Goal: Transaction & Acquisition: Purchase product/service

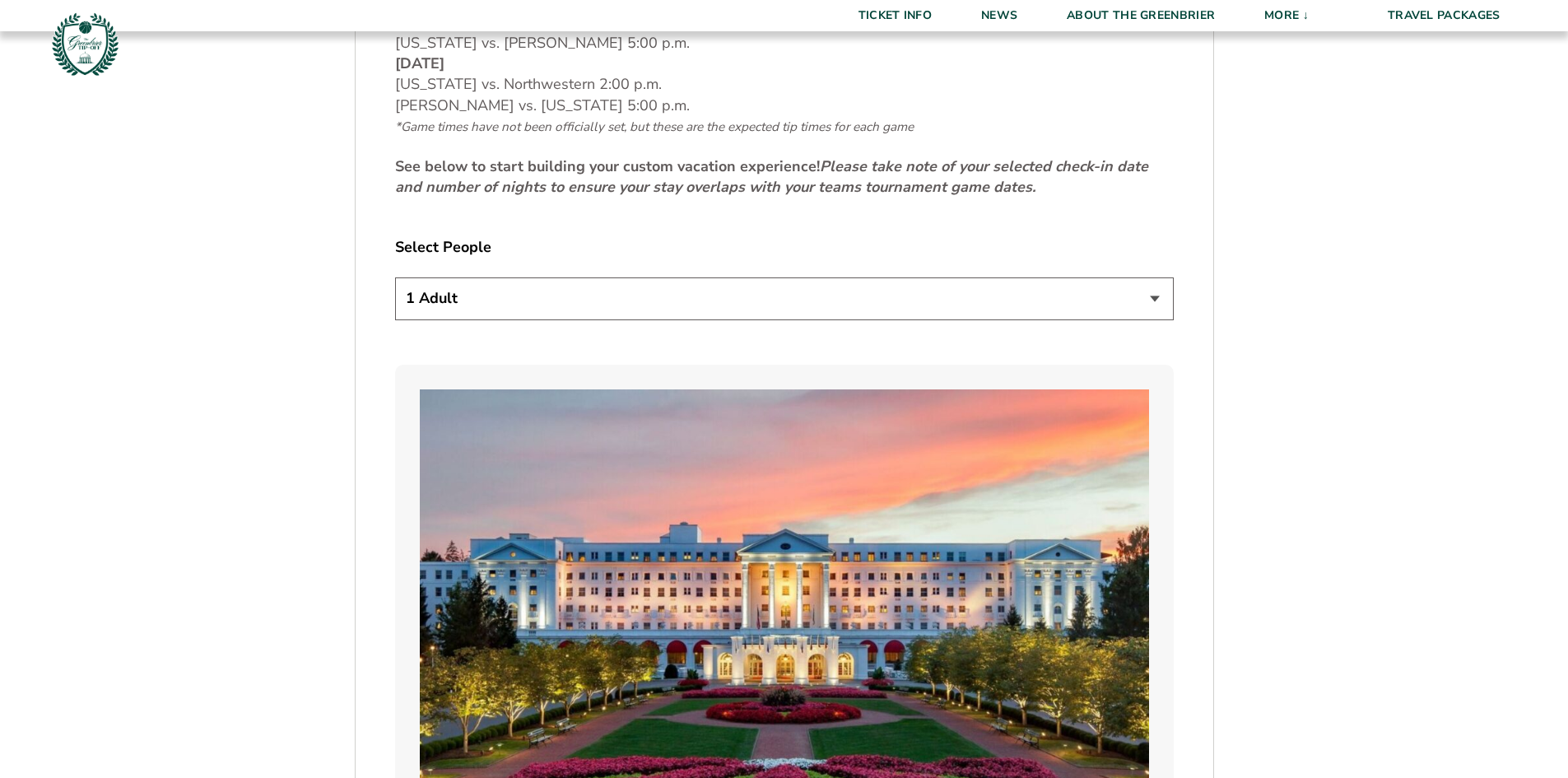
scroll to position [906, 0]
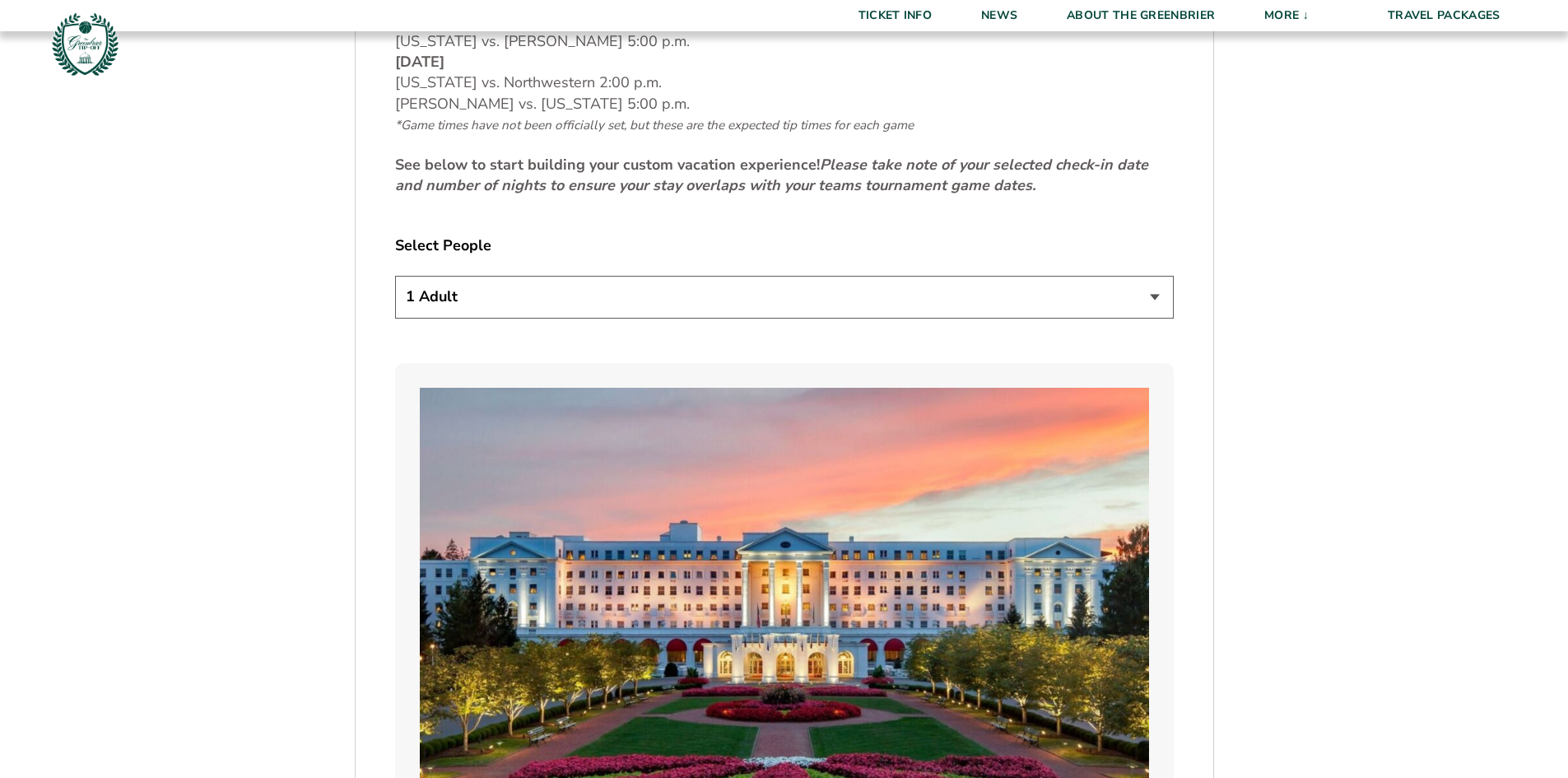
click at [666, 276] on select "1 Adult 2 Adults 3 Adults 4 Adults 2 Adults + 1 Child 2 Adults + 2 Children 2 A…" at bounding box center [784, 297] width 779 height 42
select select "2 Adults"
click at [395, 276] on select "1 Adult 2 Adults 3 Adults 4 Adults 2 Adults + 1 Child 2 Adults + 2 Children 2 A…" at bounding box center [784, 297] width 779 height 42
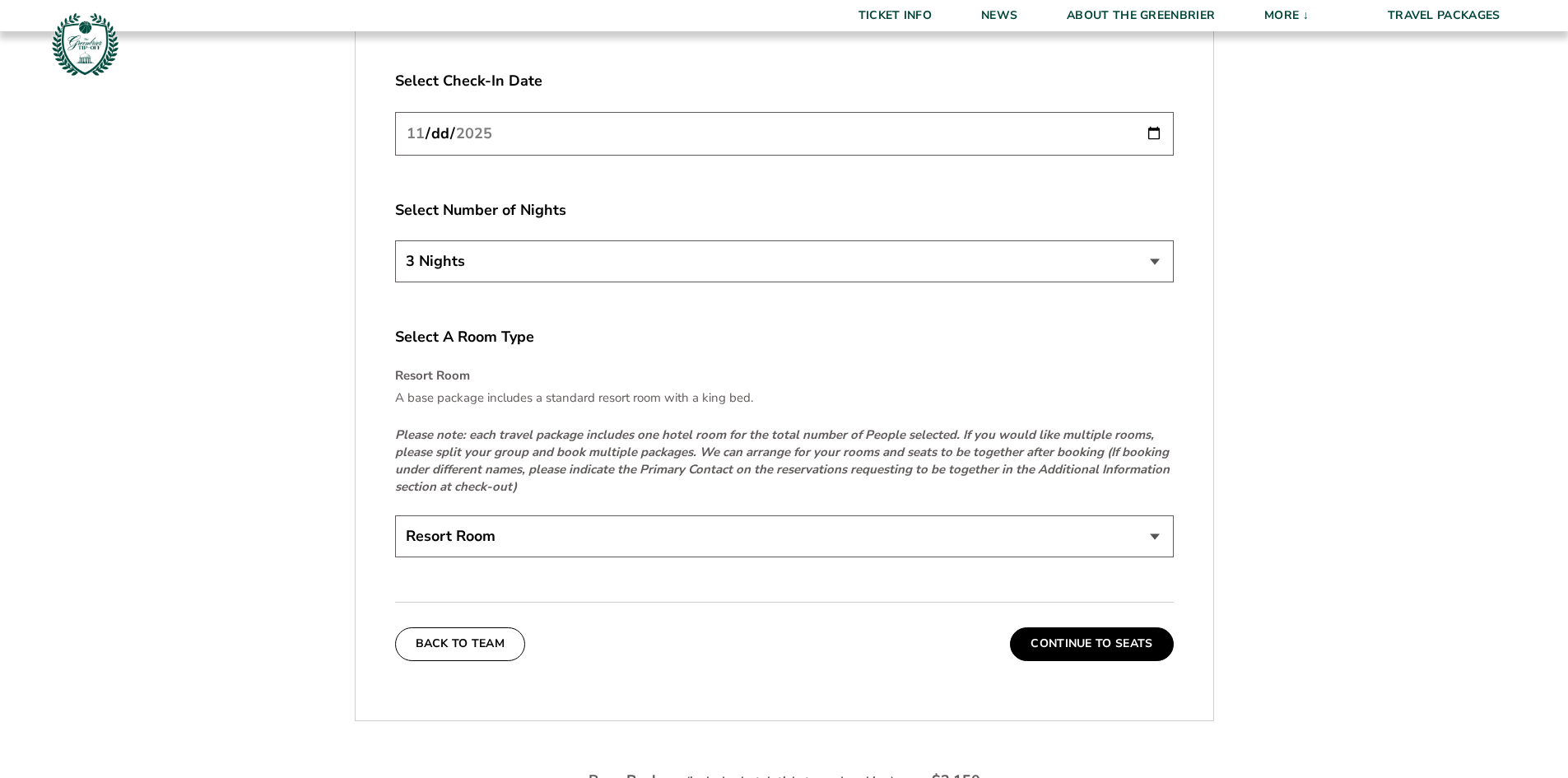
scroll to position [2388, 0]
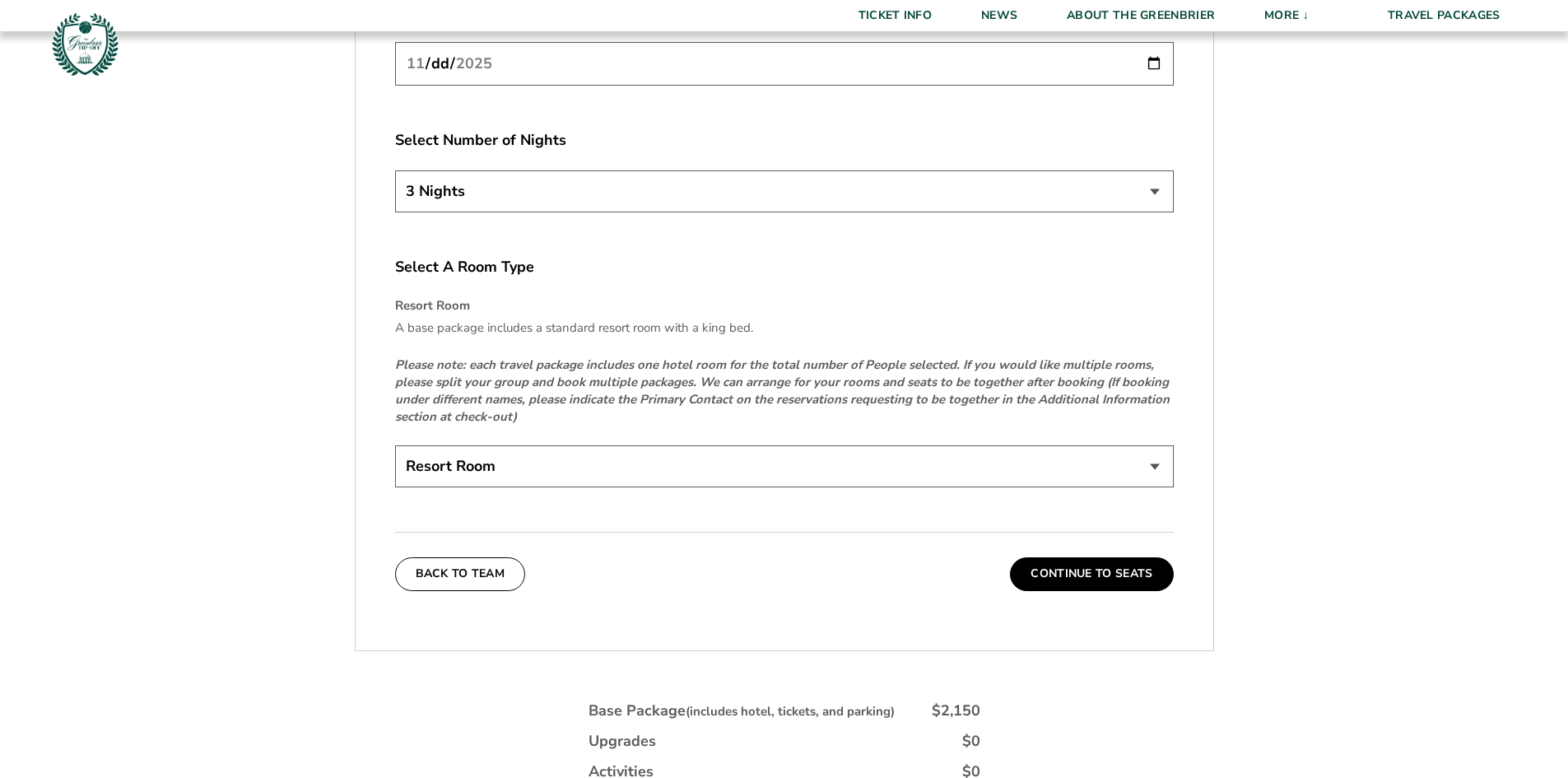
click at [531, 451] on select "Resort Room" at bounding box center [784, 466] width 779 height 42
click at [1087, 558] on button "Continue To Seats" at bounding box center [1092, 574] width 163 height 33
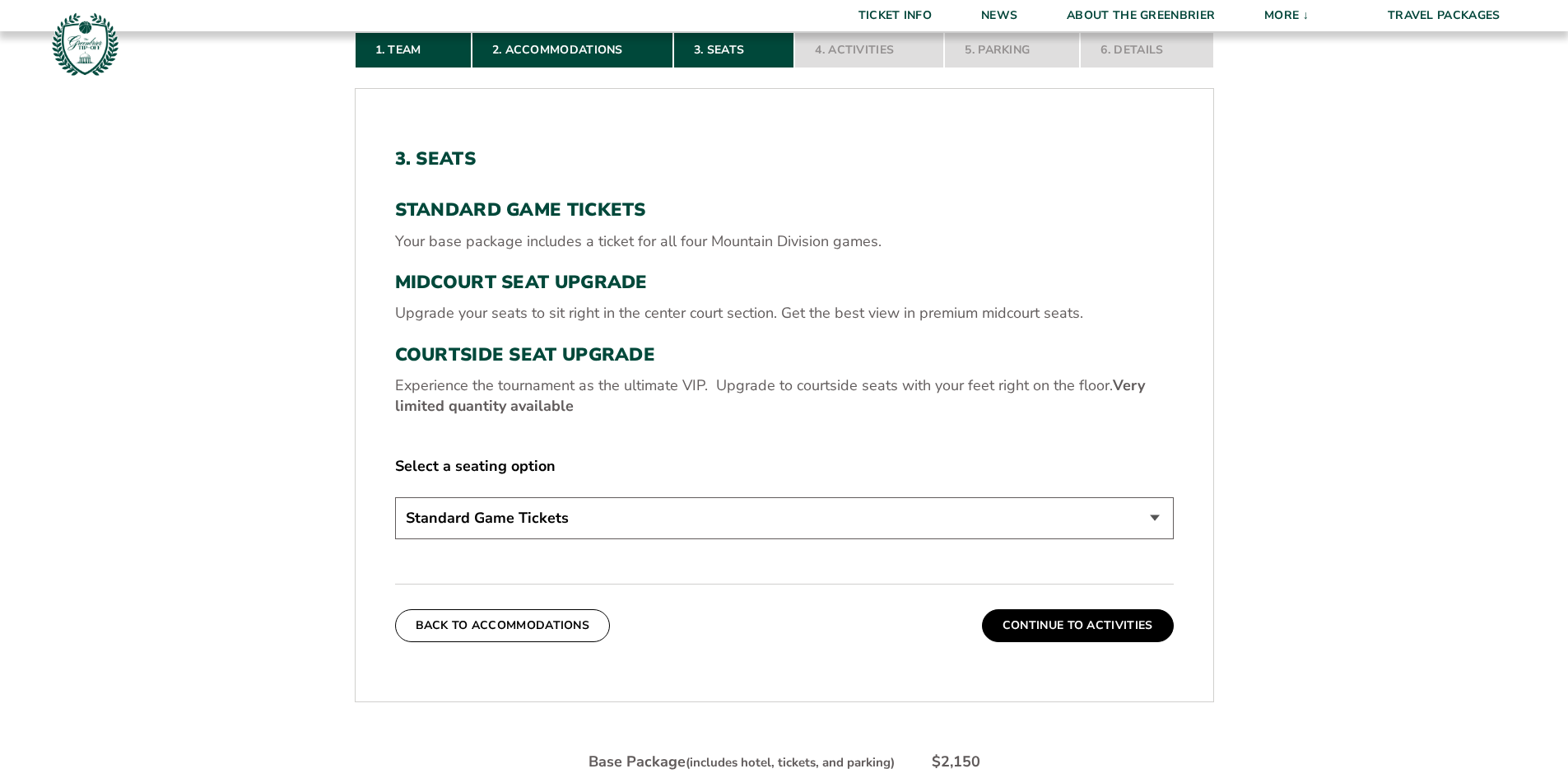
scroll to position [615, 0]
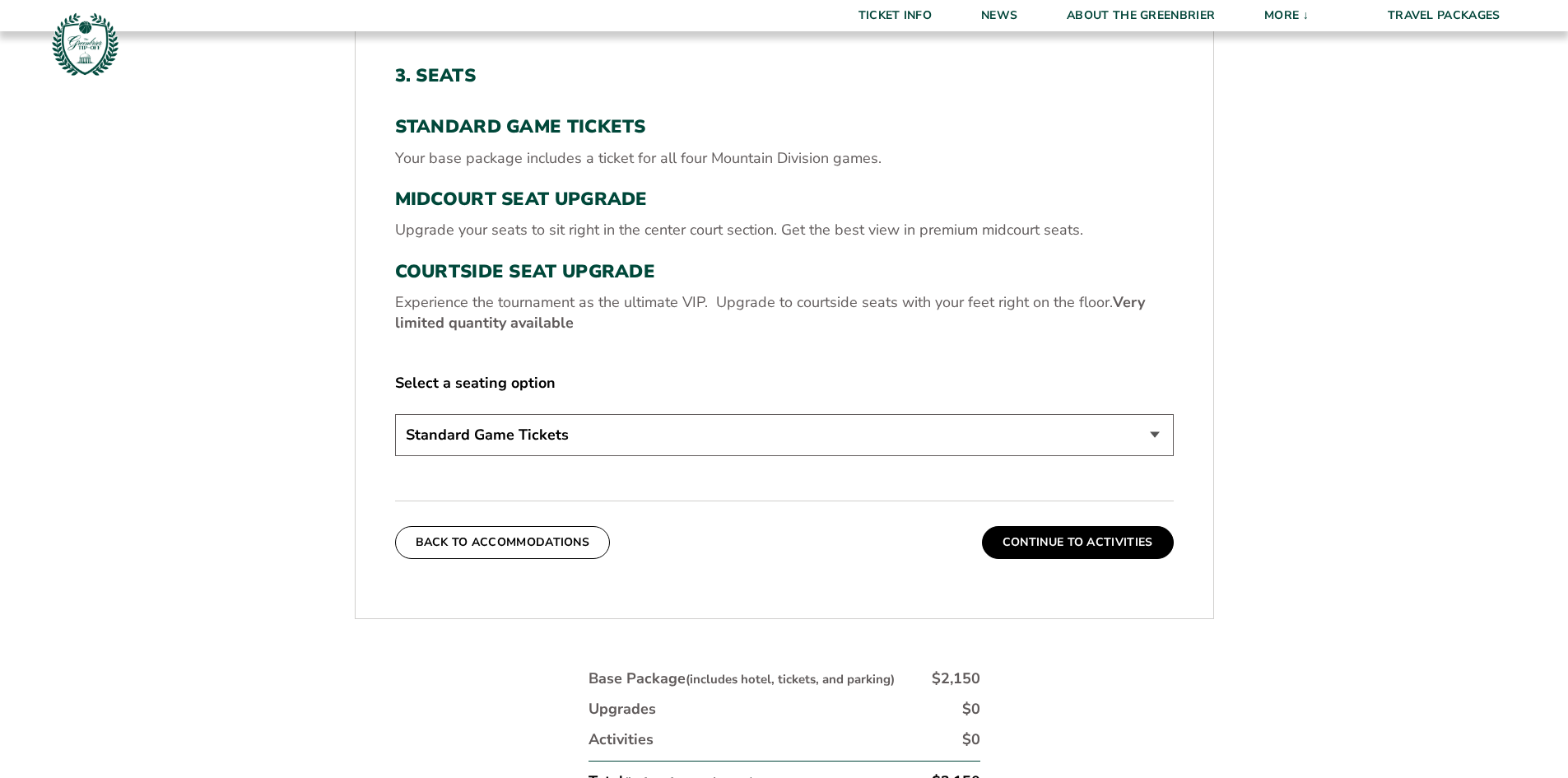
click at [761, 446] on select "Standard Game Tickets Midcourt Seat Upgrade (+$130 per person) Courtside Seat U…" at bounding box center [784, 435] width 779 height 42
select select "Midcourt Seat Upgrade"
click at [395, 414] on select "Standard Game Tickets Midcourt Seat Upgrade (+$130 per person) Courtside Seat U…" at bounding box center [784, 435] width 779 height 42
click at [1053, 540] on button "Continue To Activities" at bounding box center [1078, 543] width 192 height 33
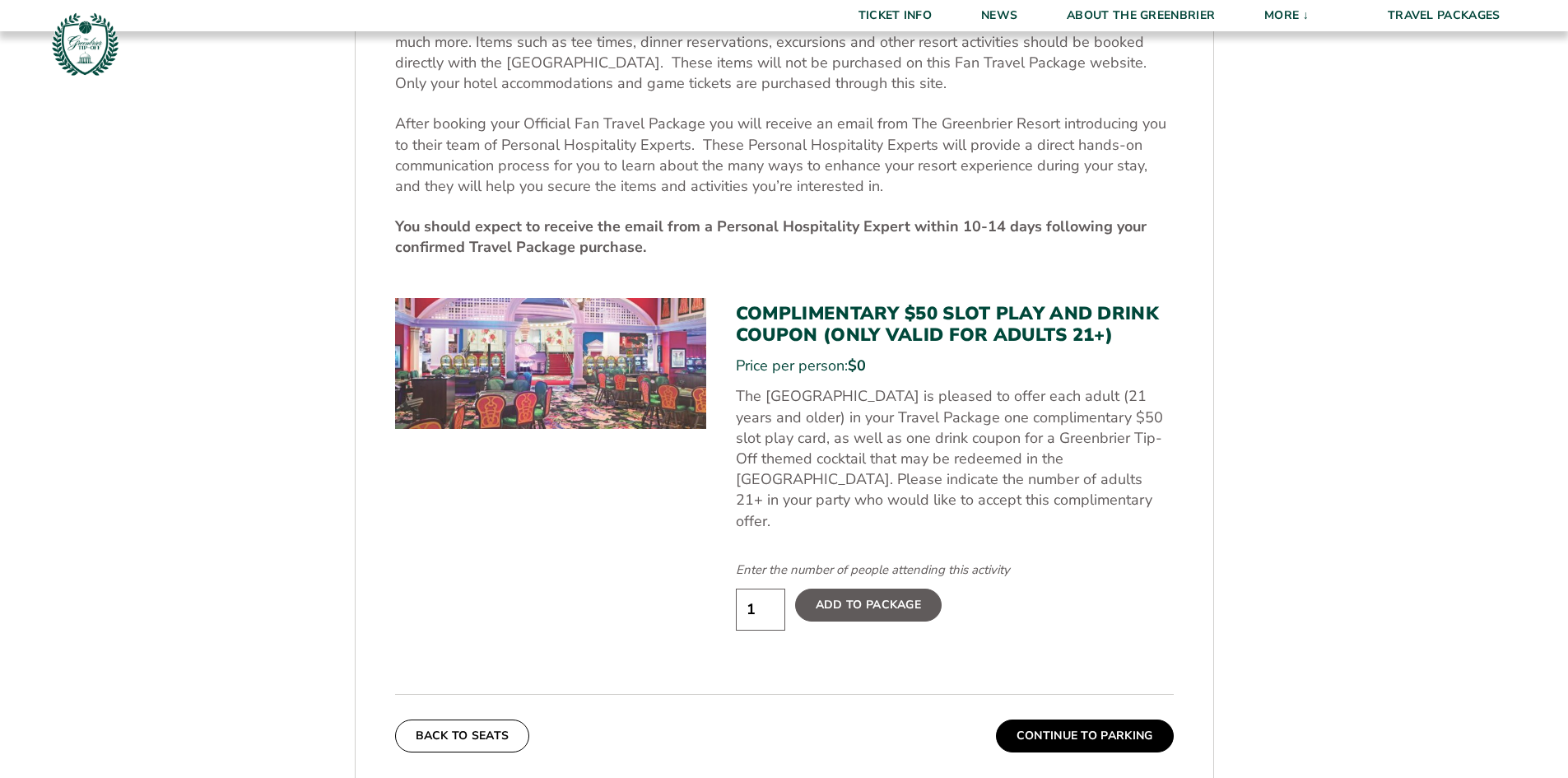
scroll to position [780, 0]
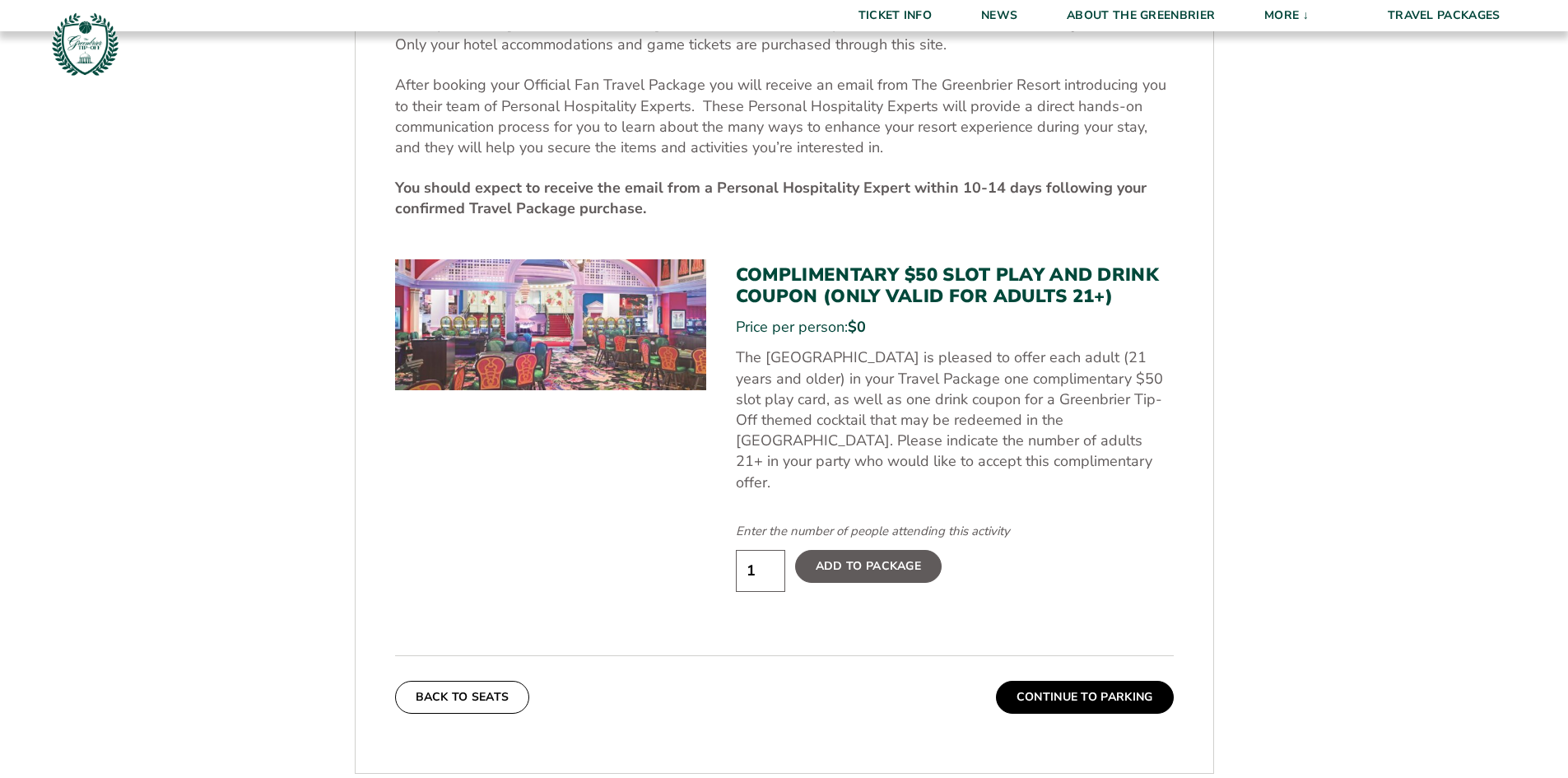
click at [891, 552] on label "Add To Package" at bounding box center [869, 566] width 147 height 33
click at [0, 0] on input "Add To Package" at bounding box center [0, 0] width 0 height 0
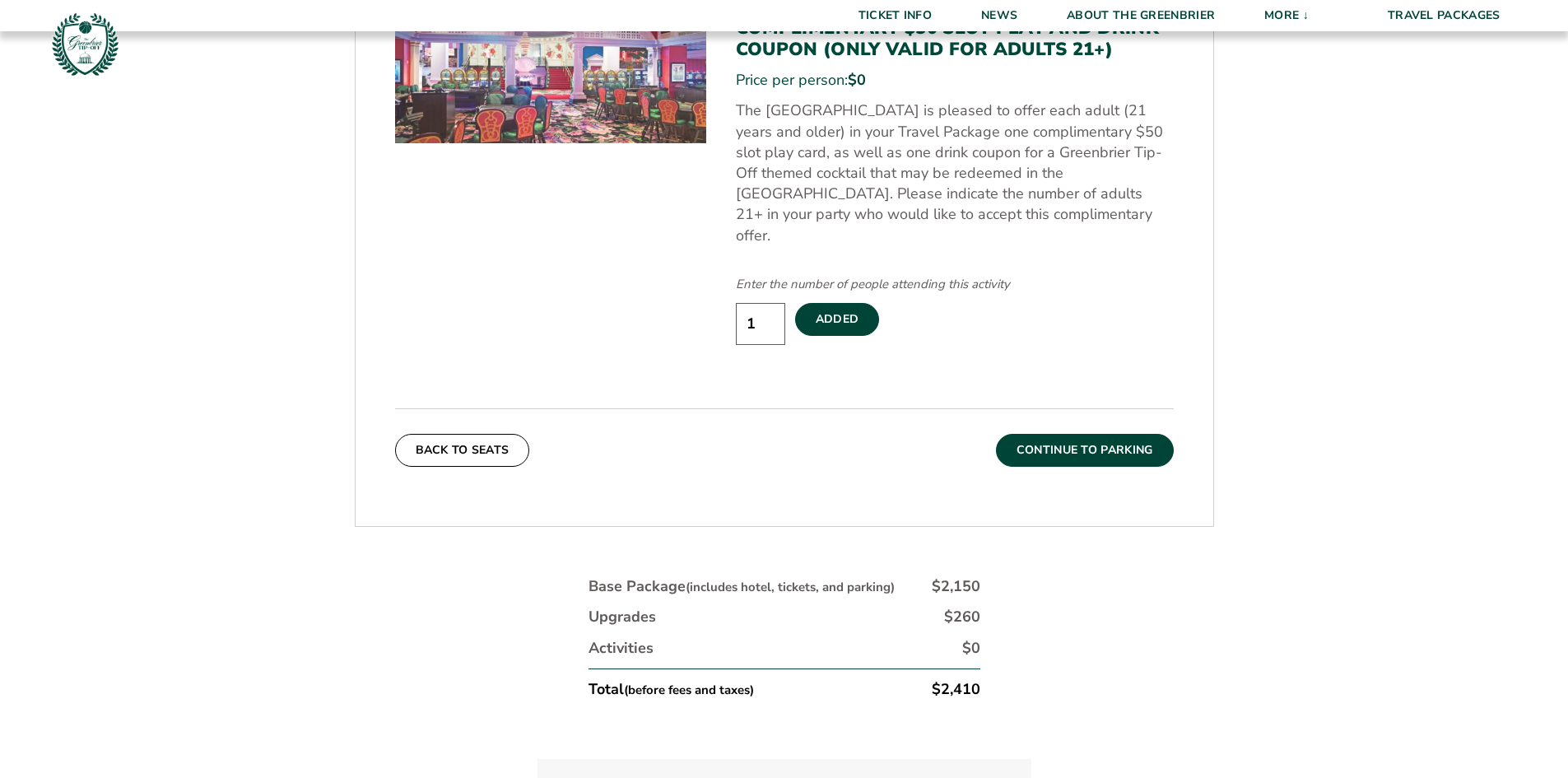
click at [1088, 434] on button "Continue To Parking" at bounding box center [1085, 450] width 178 height 33
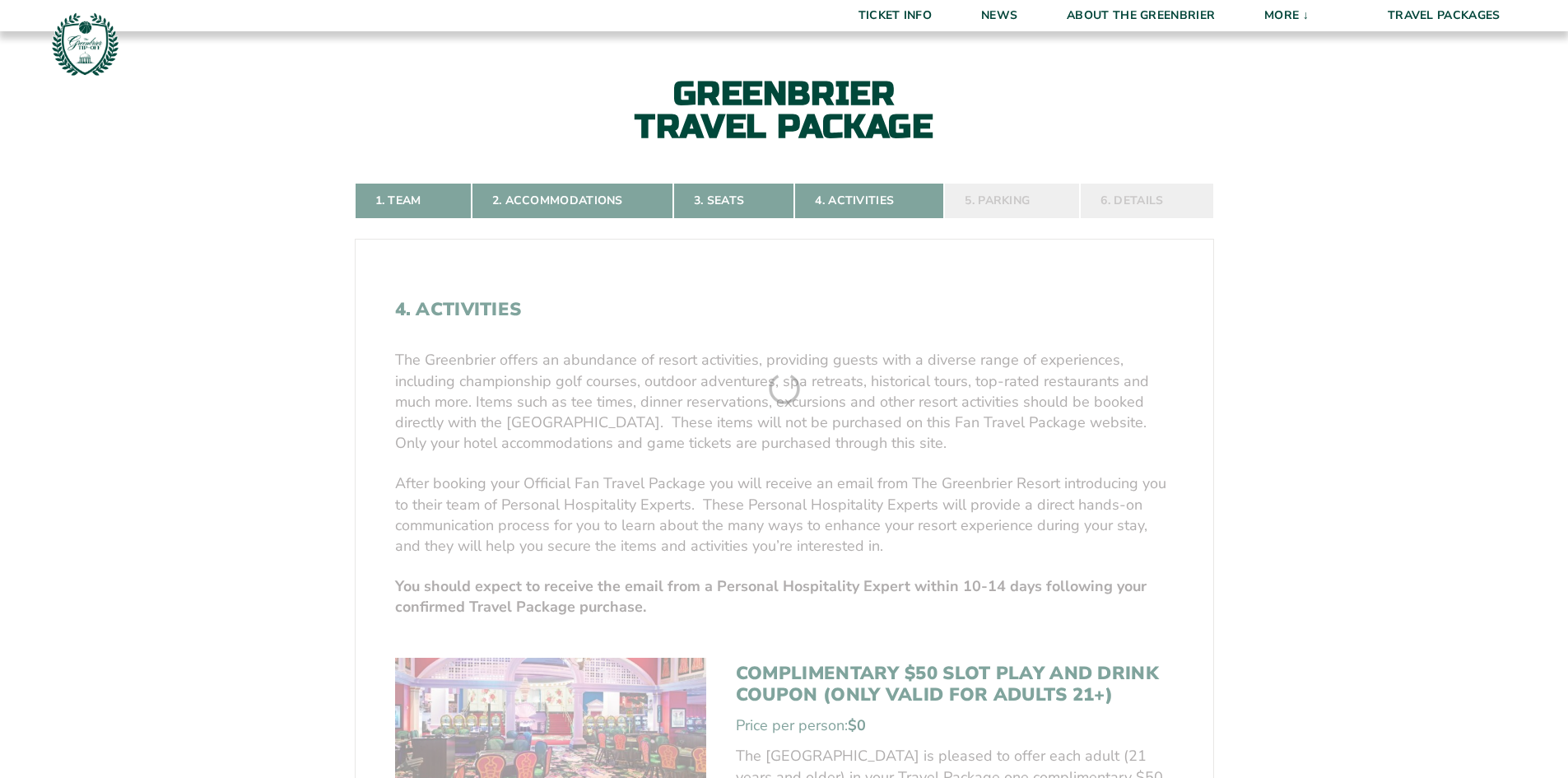
scroll to position [368, 0]
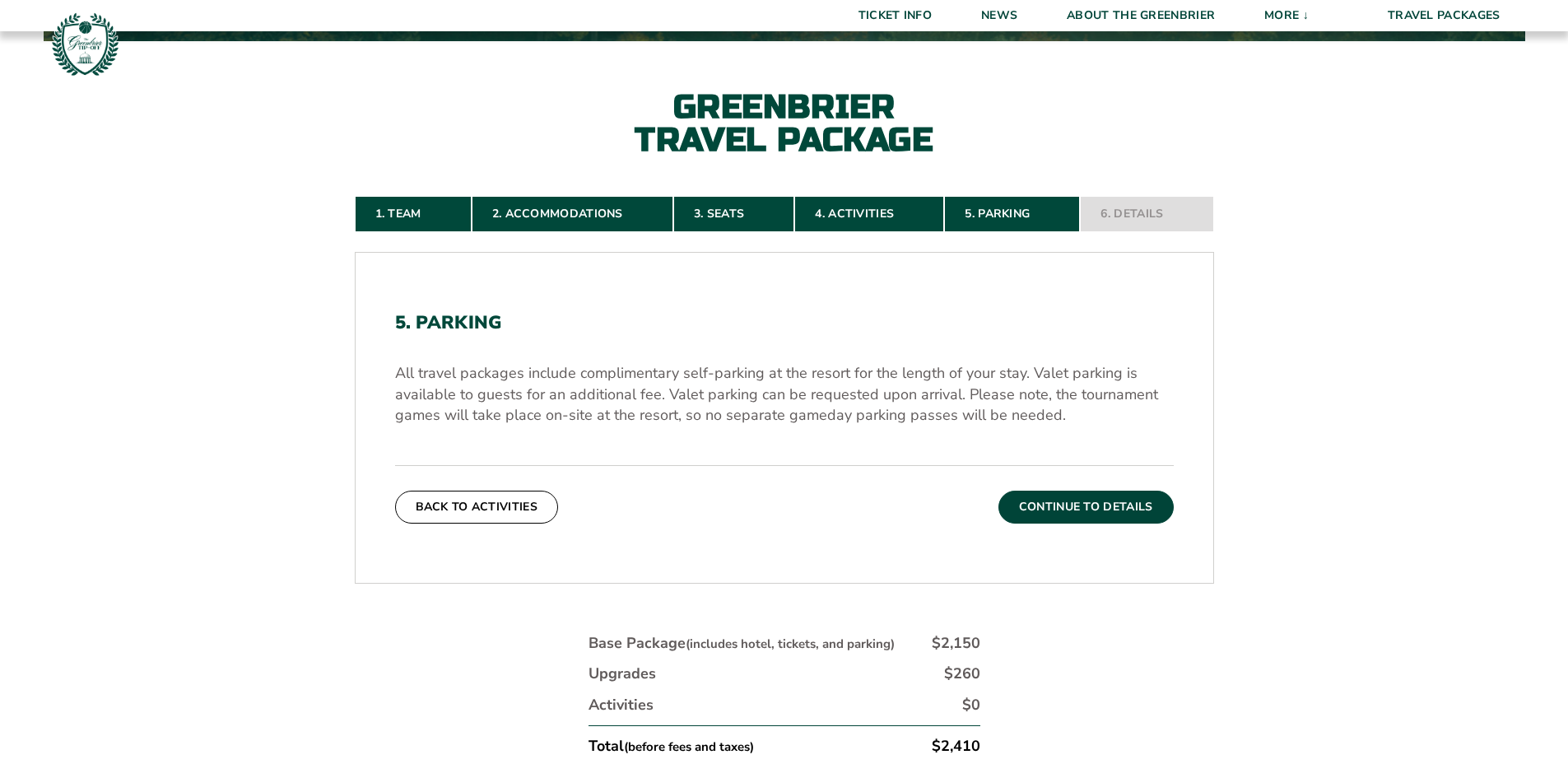
click at [1060, 506] on button "Continue To Details" at bounding box center [1086, 507] width 175 height 33
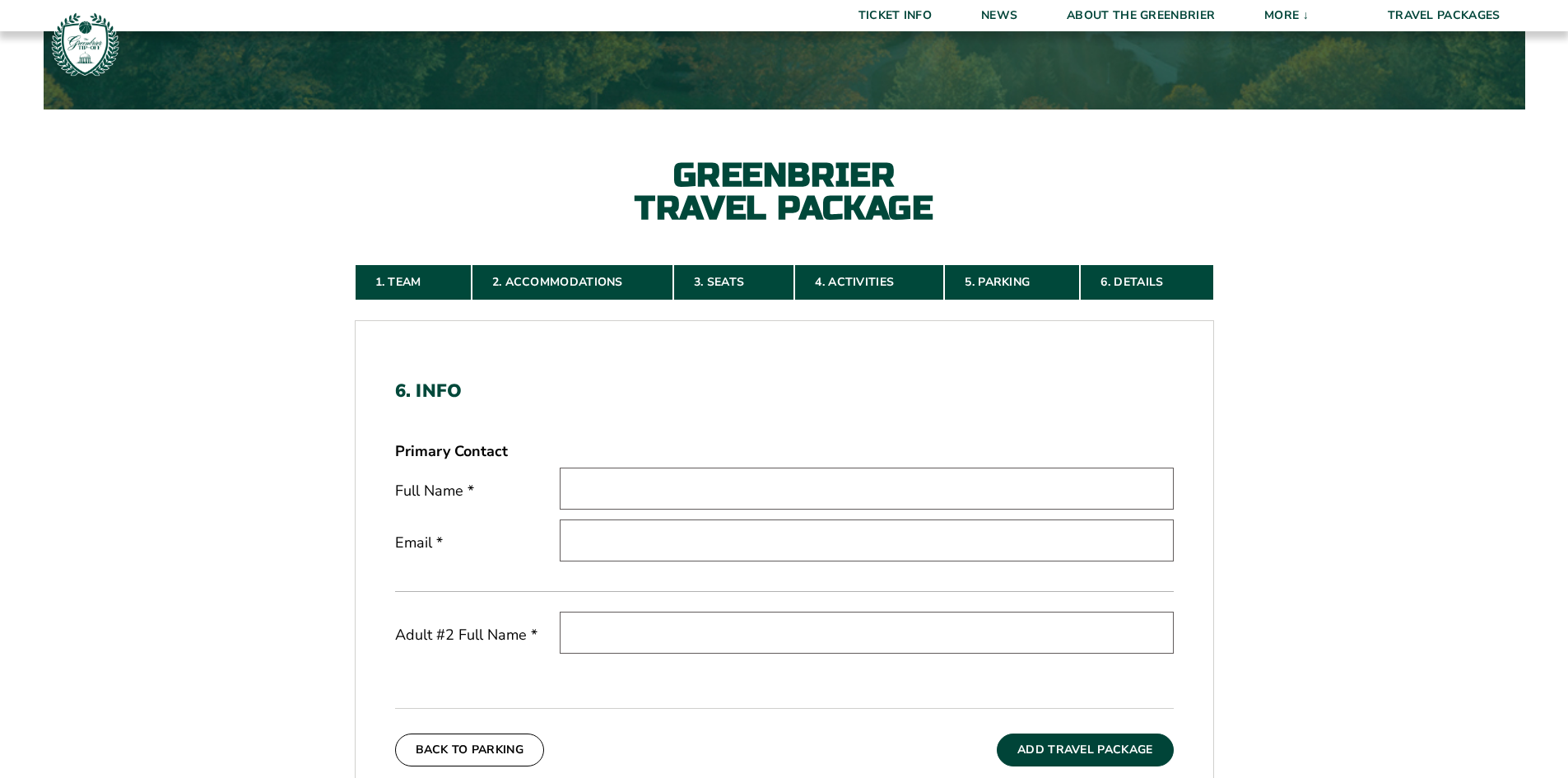
scroll to position [285, 0]
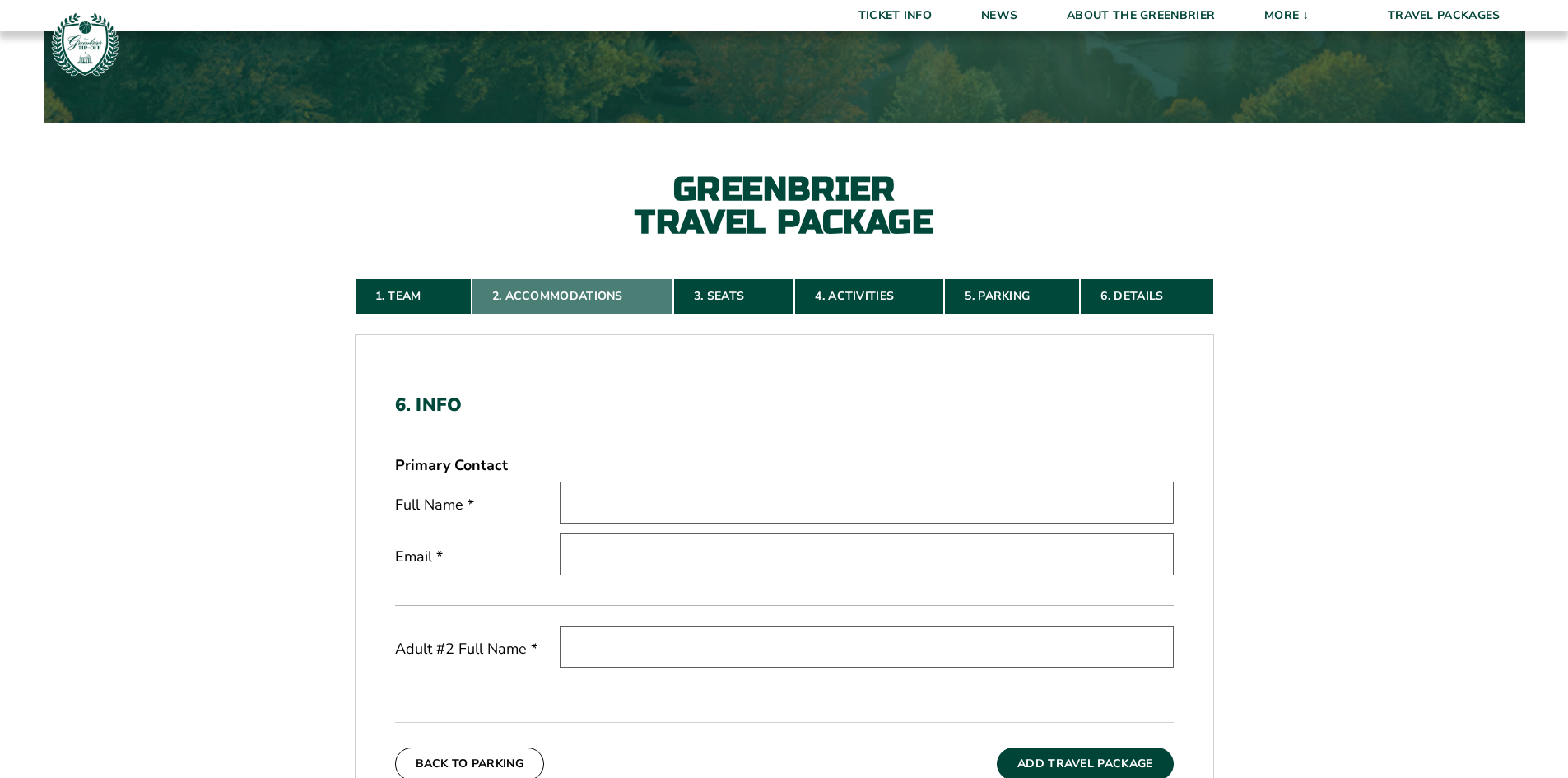
click at [562, 297] on link "2. Accommodations" at bounding box center [572, 297] width 201 height 36
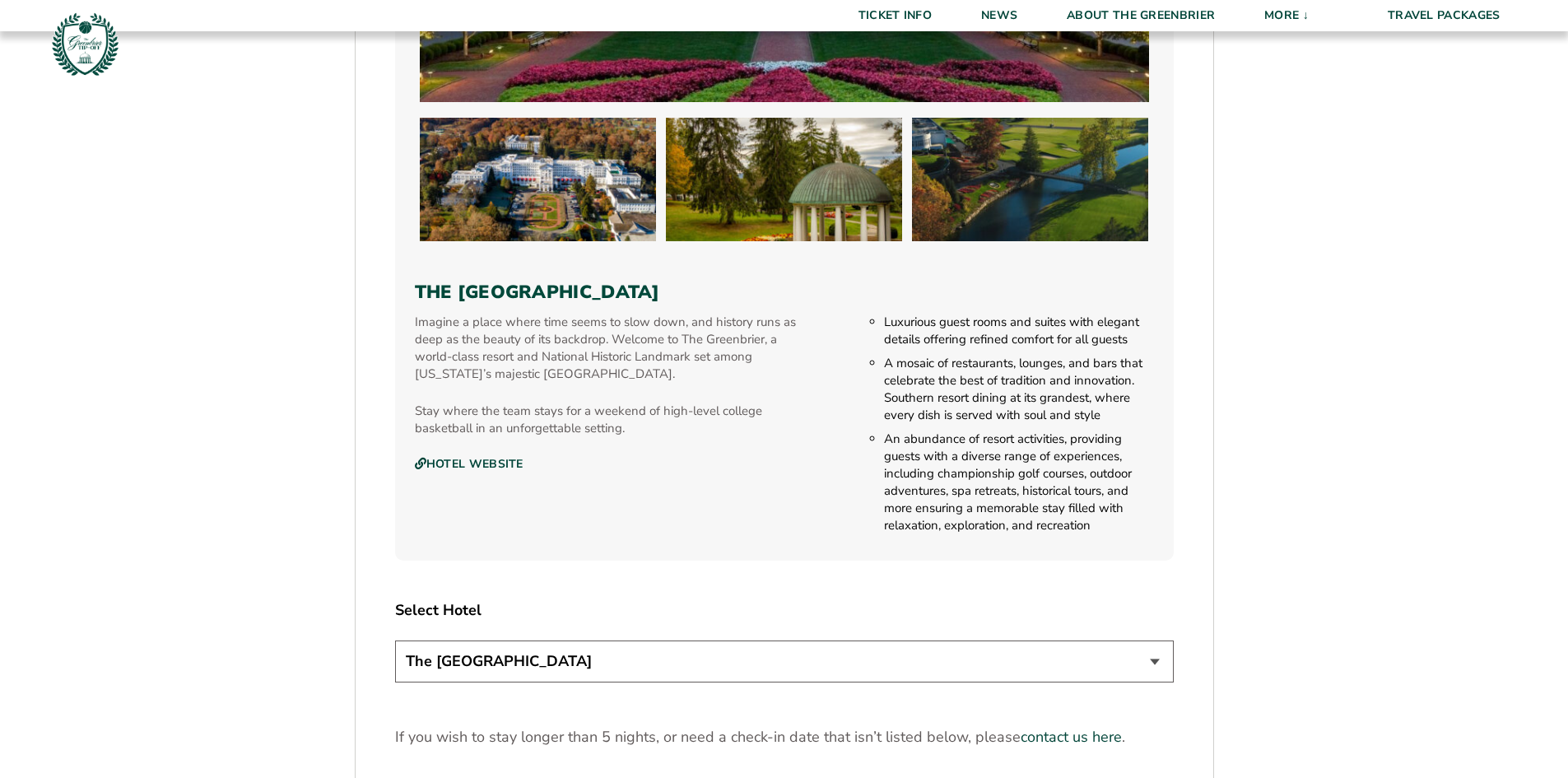
scroll to position [1603, 0]
